Goal: Task Accomplishment & Management: Complete application form

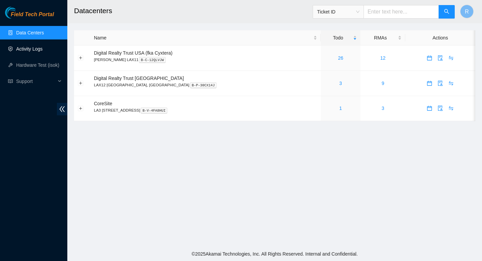
click at [37, 49] on link "Activity Logs" at bounding box center [29, 48] width 27 height 5
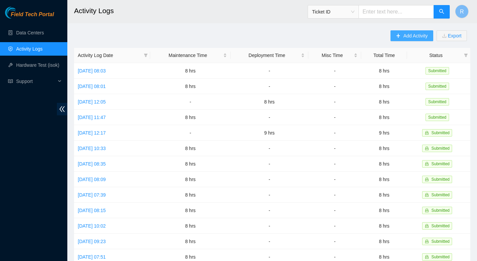
click at [410, 35] on span "Add Activity" at bounding box center [416, 35] width 24 height 7
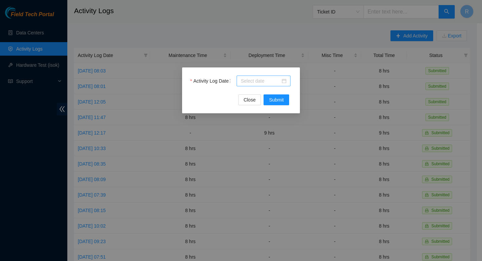
click at [283, 83] on div at bounding box center [264, 80] width 46 height 7
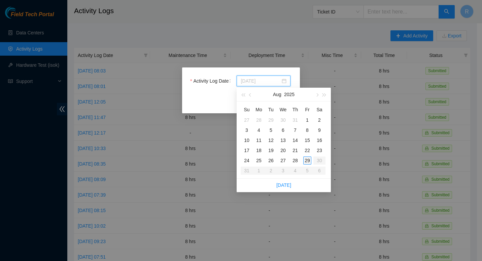
type input "2025-08-29"
click at [308, 160] on div "29" at bounding box center [308, 160] width 8 height 8
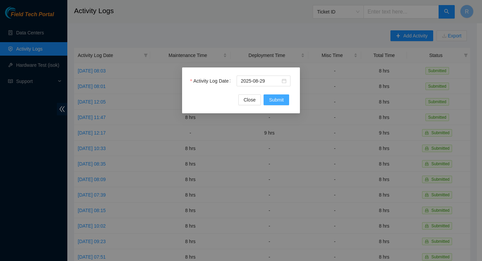
click at [275, 101] on span "Submit" at bounding box center [276, 99] width 15 height 7
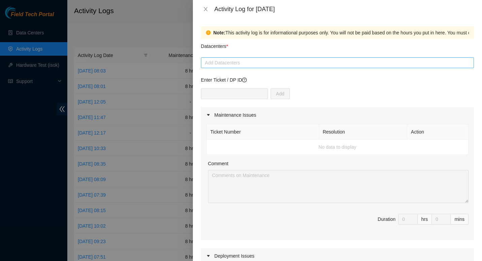
click at [294, 63] on div at bounding box center [338, 63] width 270 height 8
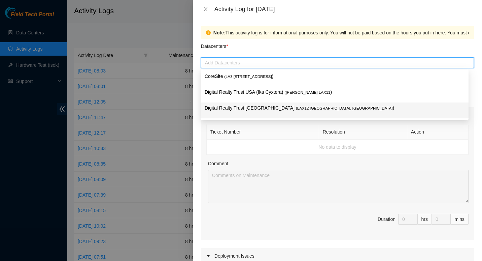
click at [296, 109] on span "( LAX12 [GEOGRAPHIC_DATA], [GEOGRAPHIC_DATA]" at bounding box center [344, 108] width 97 height 4
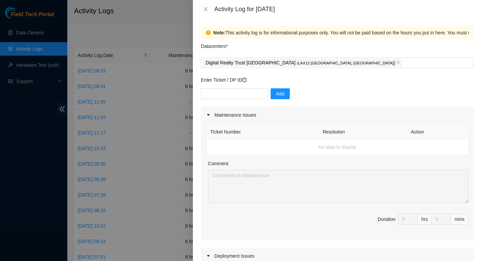
click at [332, 149] on td "No data to display" at bounding box center [338, 146] width 262 height 15
click at [295, 151] on td "No data to display" at bounding box center [338, 146] width 262 height 15
click at [209, 114] on icon "caret-right" at bounding box center [209, 115] width 4 height 4
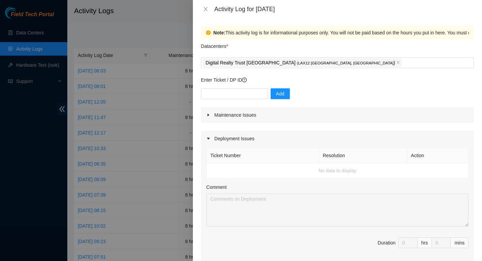
click at [207, 136] on icon "caret-right" at bounding box center [209, 138] width 4 height 4
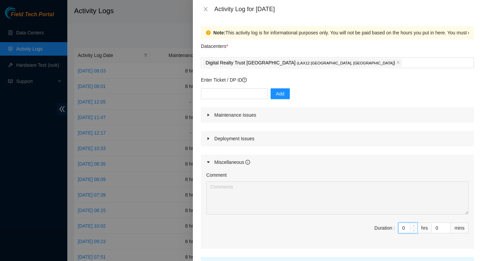
drag, startPoint x: 401, startPoint y: 225, endPoint x: 392, endPoint y: 231, distance: 10.0
click at [392, 231] on span "Duration : 0 hrs 0 mins" at bounding box center [338, 231] width 262 height 19
type input "8"
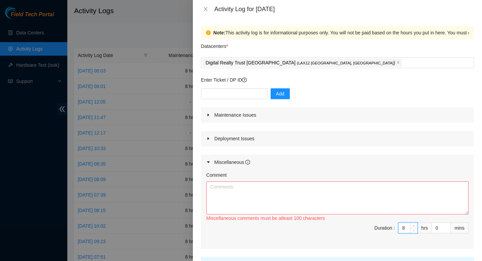
type input "0"
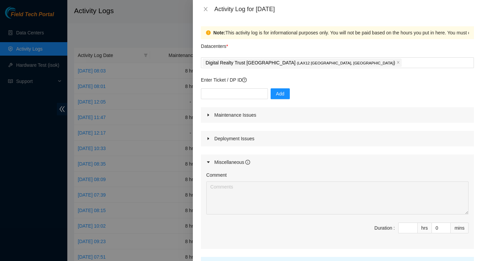
click at [207, 138] on icon "caret-right" at bounding box center [209, 138] width 4 height 4
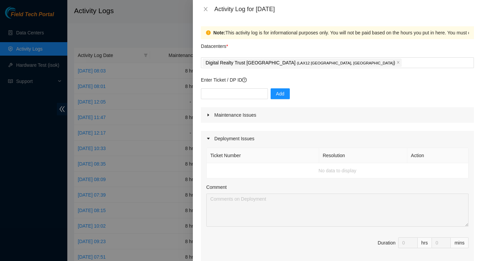
click at [207, 138] on icon "caret-right" at bounding box center [209, 138] width 4 height 4
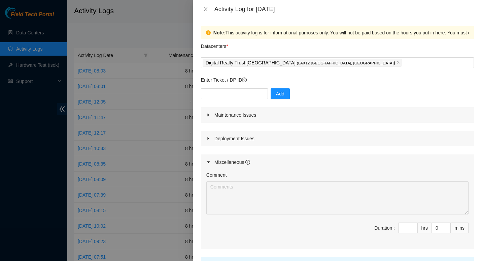
click at [207, 160] on div at bounding box center [211, 161] width 8 height 7
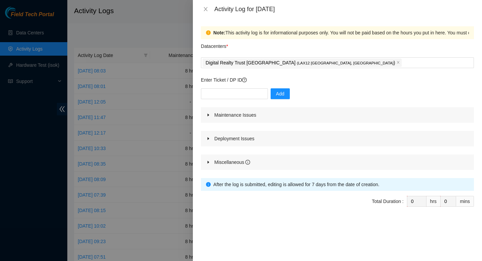
click at [209, 163] on icon "caret-right" at bounding box center [209, 162] width 4 height 4
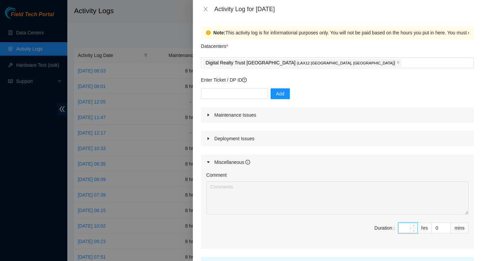
drag, startPoint x: 402, startPoint y: 227, endPoint x: 389, endPoint y: 228, distance: 13.5
click at [389, 228] on span "Duration : hrs 0 mins" at bounding box center [338, 231] width 262 height 19
type input "8"
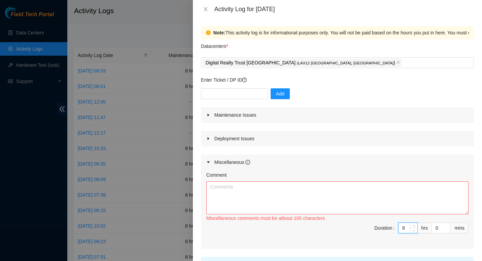
type input "8"
click at [284, 195] on textarea "Comment" at bounding box center [338, 197] width 262 height 33
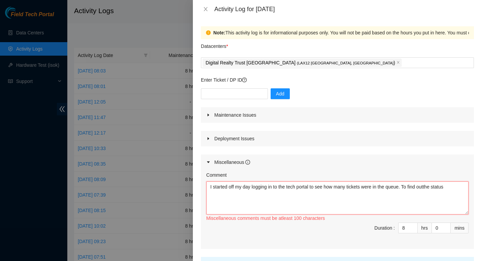
click at [426, 187] on textarea "I started off my day logging in to the tech portal to see how many tickets were…" at bounding box center [338, 197] width 262 height 33
click at [452, 185] on textarea "I started off my day logging in to the tech portal to see how many tickets were…" at bounding box center [338, 197] width 262 height 33
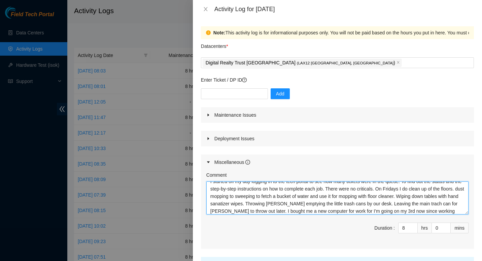
scroll to position [13, 0]
click at [393, 211] on textarea "I started off my day logging in to the tech portal to see how many tickets were…" at bounding box center [338, 197] width 262 height 33
click at [440, 211] on textarea "I started off my day logging in to the tech portal to see how many tickets were…" at bounding box center [338, 197] width 262 height 33
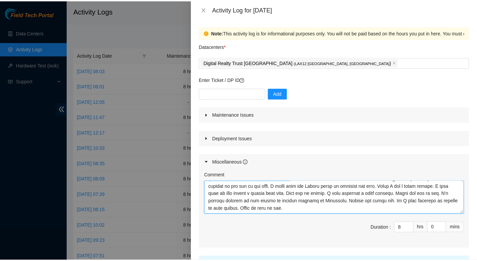
scroll to position [61, 0]
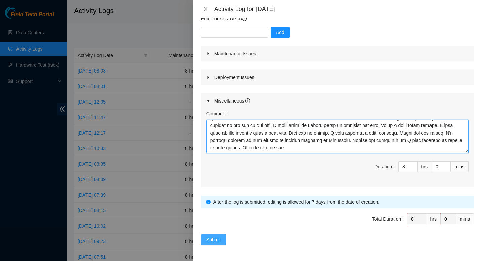
type textarea "I started off my day logging in to the tech portal to see how many tickets were…"
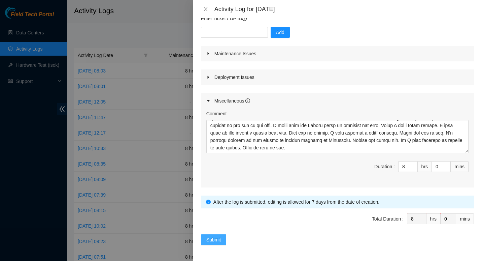
click at [213, 239] on span "Submit" at bounding box center [214, 239] width 15 height 7
